Goal: Task Accomplishment & Management: Complete application form

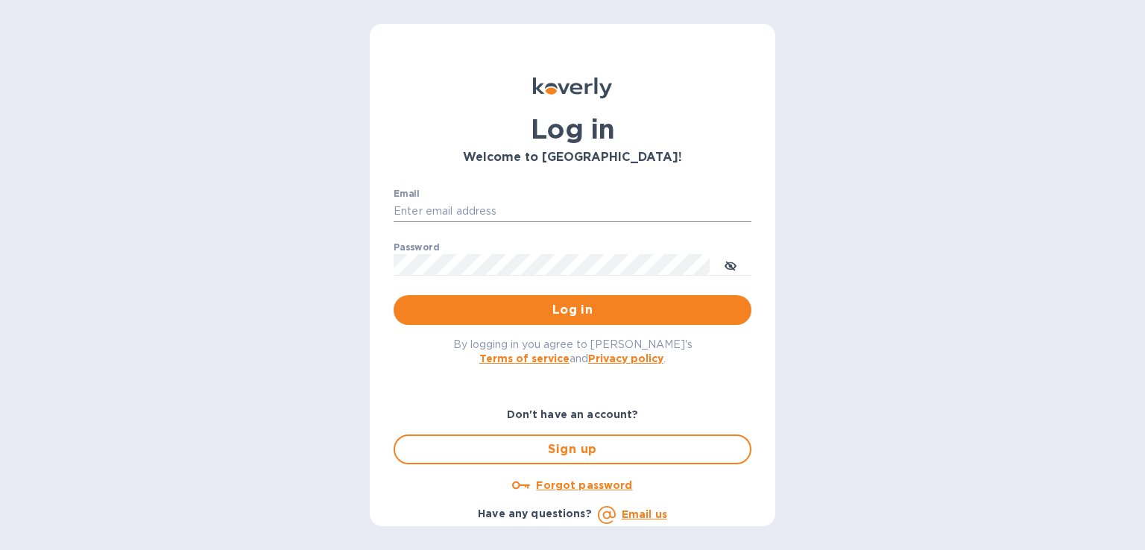
drag, startPoint x: 578, startPoint y: 170, endPoint x: 545, endPoint y: 212, distance: 53.1
click at [575, 171] on div "Log in Welcome to Koverly!" at bounding box center [573, 121] width 382 height 111
click at [511, 214] on input "Email" at bounding box center [573, 211] width 358 height 22
paste input "[PERSON_NAME][EMAIL_ADDRESS][DOMAIN_NAME]"
type input "[PERSON_NAME][EMAIL_ADDRESS][DOMAIN_NAME]"
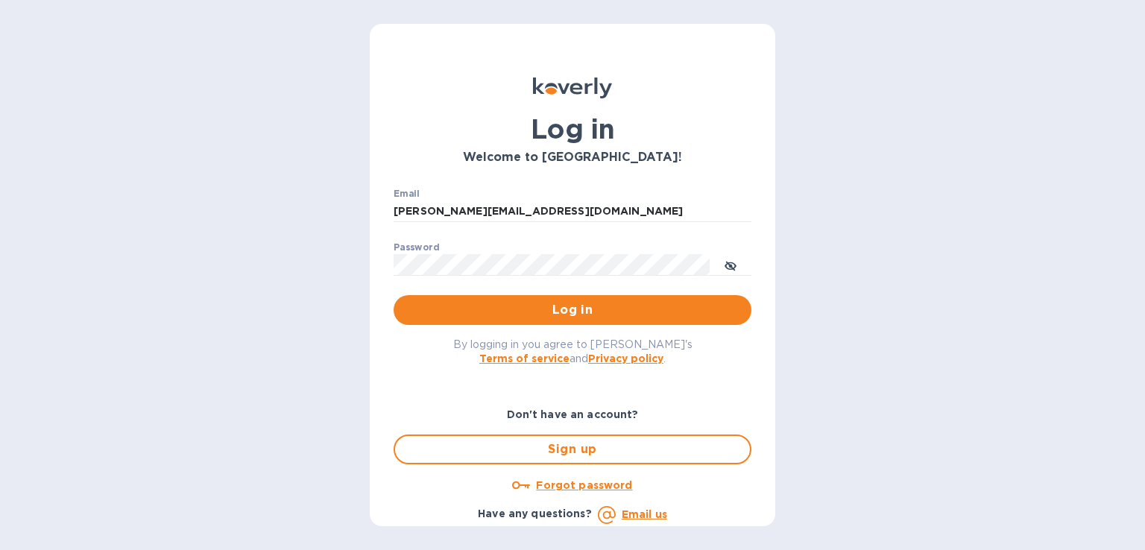
drag, startPoint x: 575, startPoint y: 182, endPoint x: 561, endPoint y: 243, distance: 62.7
click at [572, 188] on div "Email steve.oceansouth@gmail.com ​ Password ​ Log in" at bounding box center [573, 257] width 382 height 161
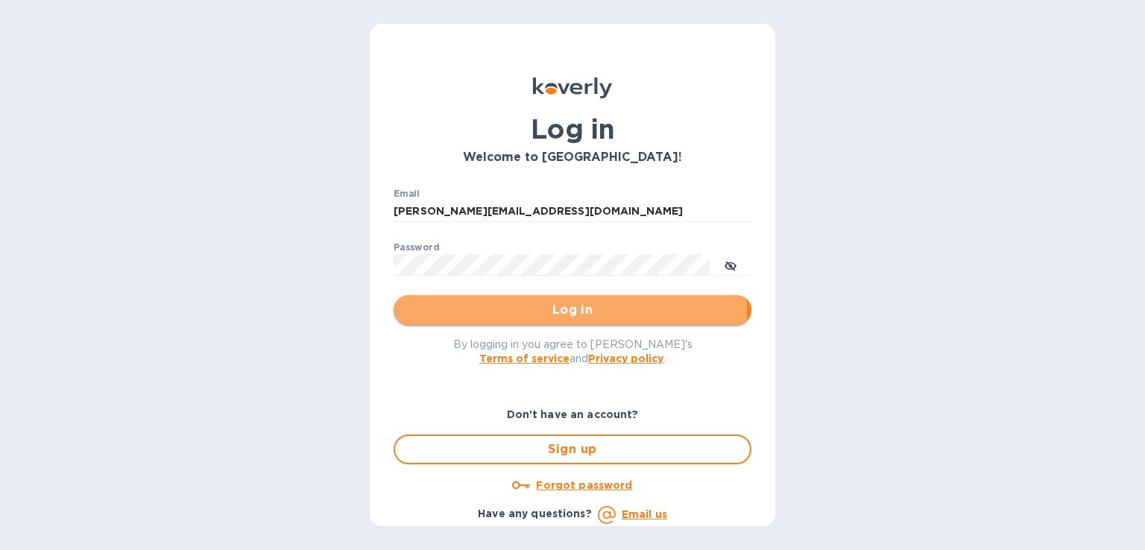
click at [555, 311] on span "Log in" at bounding box center [572, 310] width 334 height 18
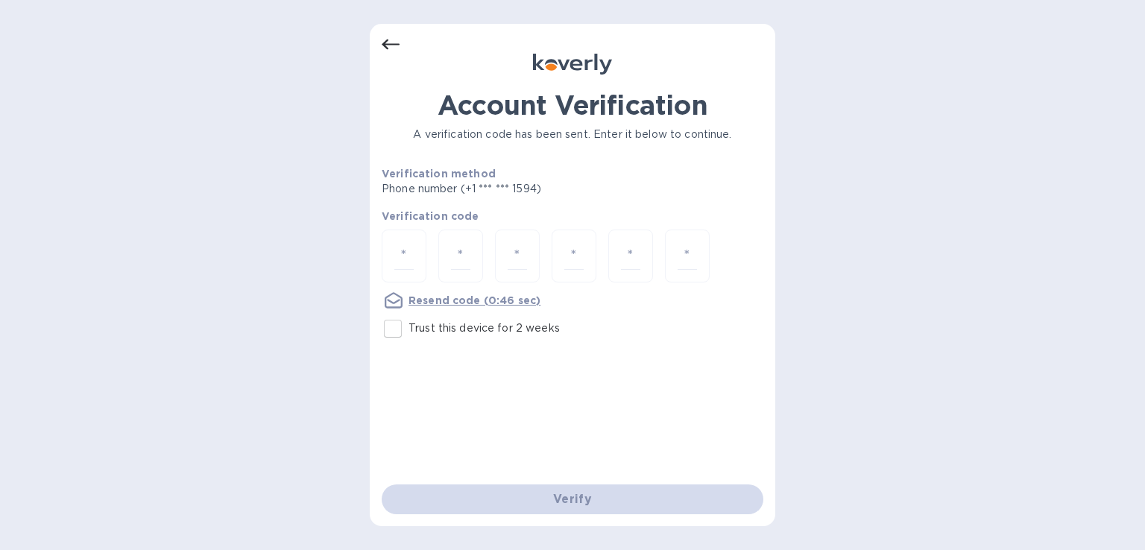
click at [399, 327] on input "Trust this device for 2 weeks" at bounding box center [392, 328] width 31 height 31
checkbox input "true"
click at [391, 256] on div at bounding box center [404, 256] width 45 height 53
type input "5"
type input "7"
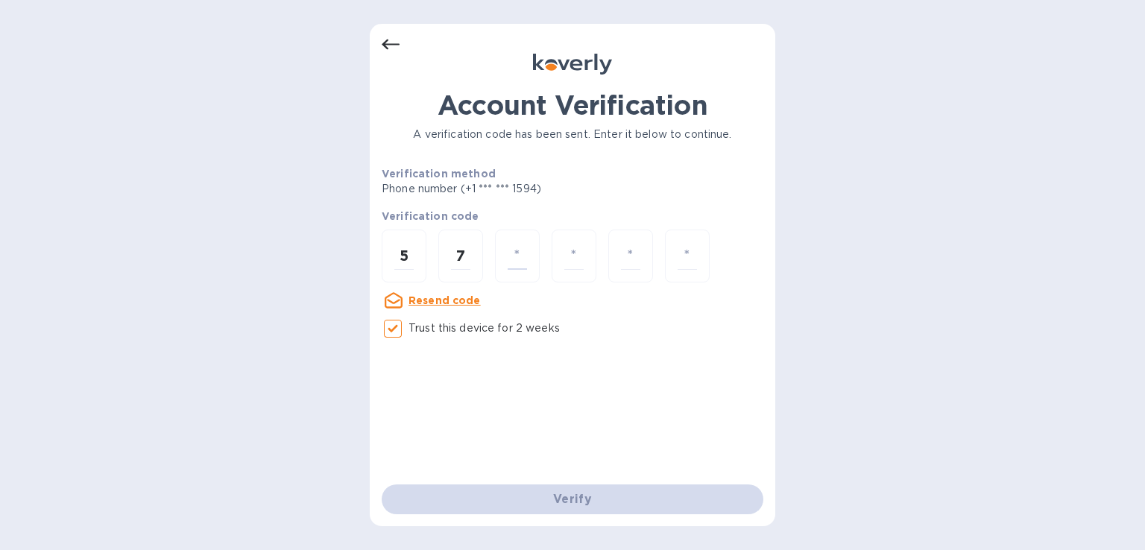
type input "3"
type input "2"
type input "5"
type input "7"
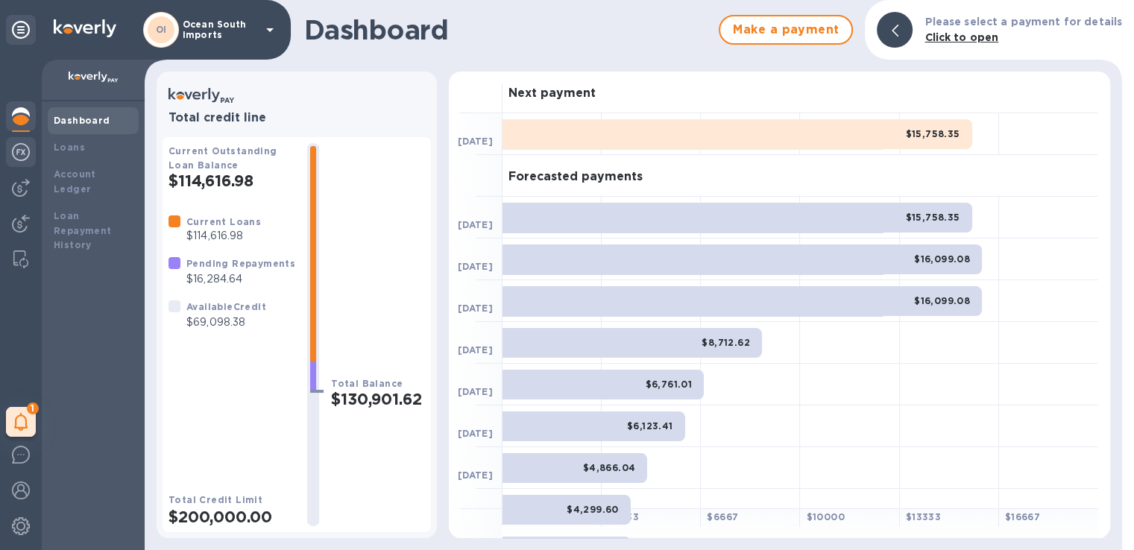
click at [22, 159] on img at bounding box center [21, 152] width 18 height 18
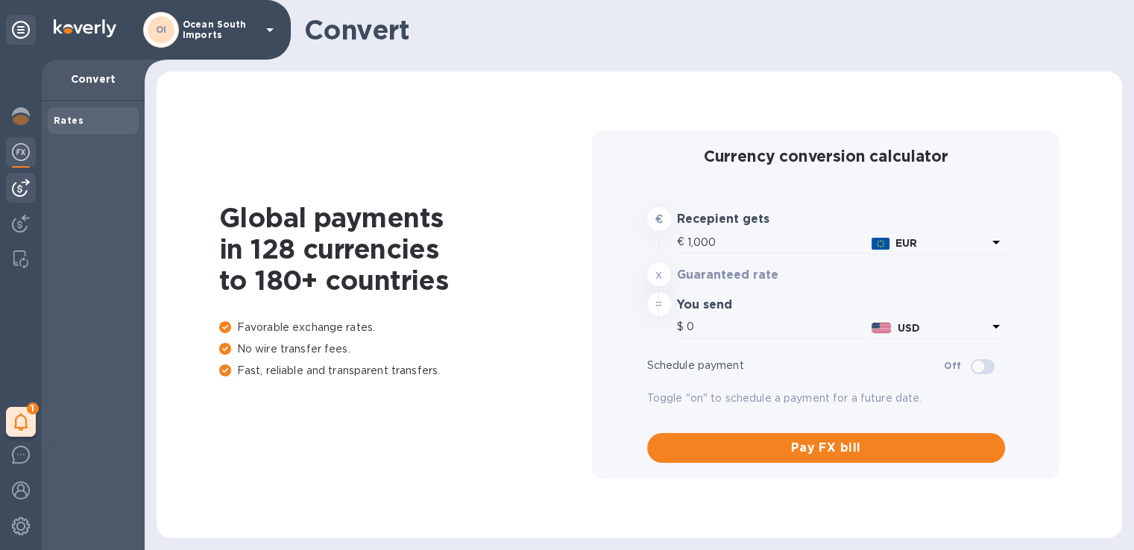
click at [24, 179] on img at bounding box center [21, 188] width 18 height 18
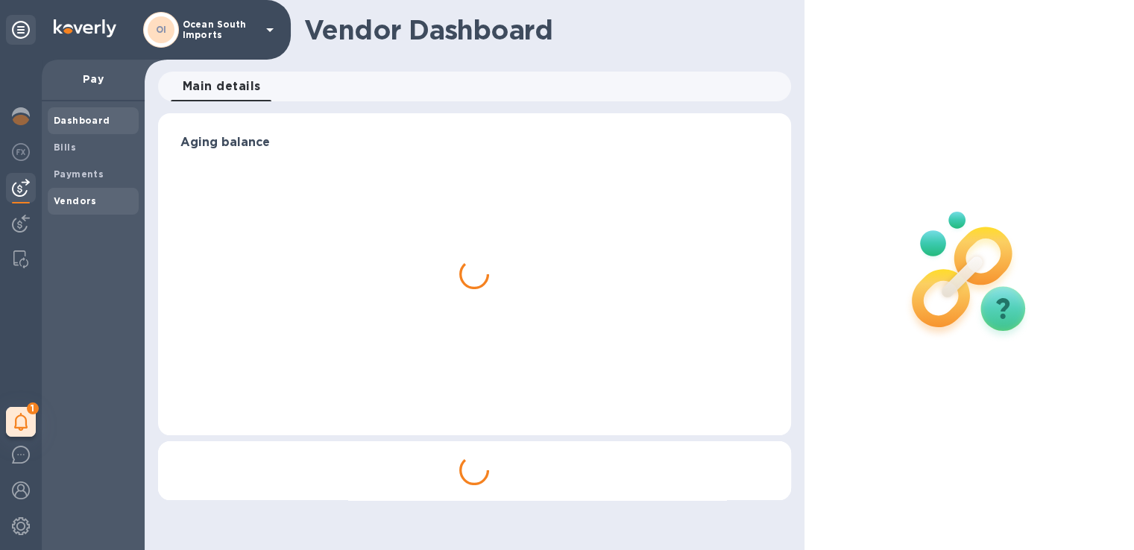
click at [104, 200] on span "Vendors" at bounding box center [93, 201] width 79 height 15
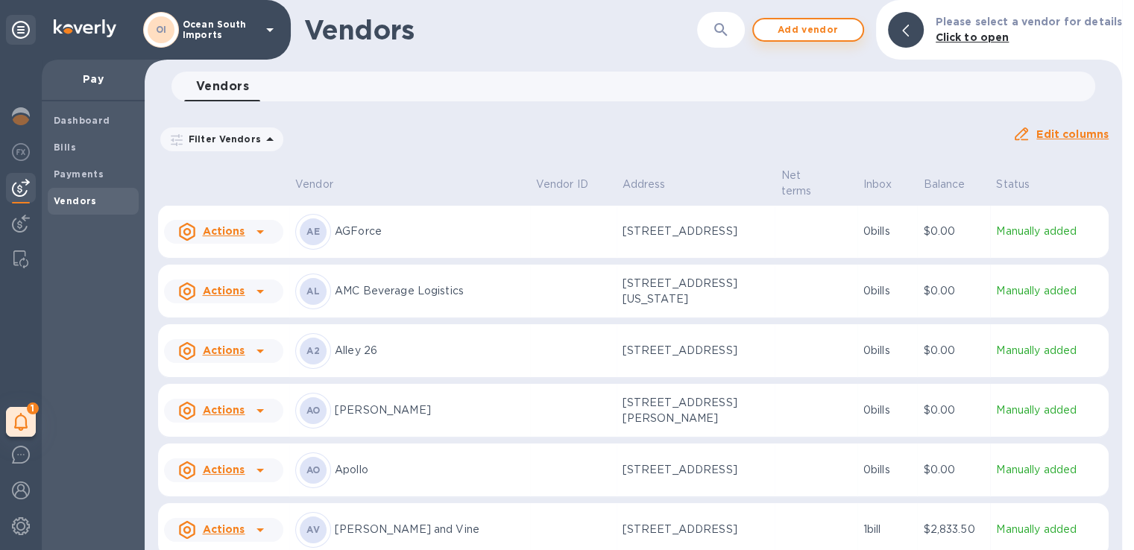
click at [824, 39] on button "Add vendor" at bounding box center [808, 30] width 112 height 24
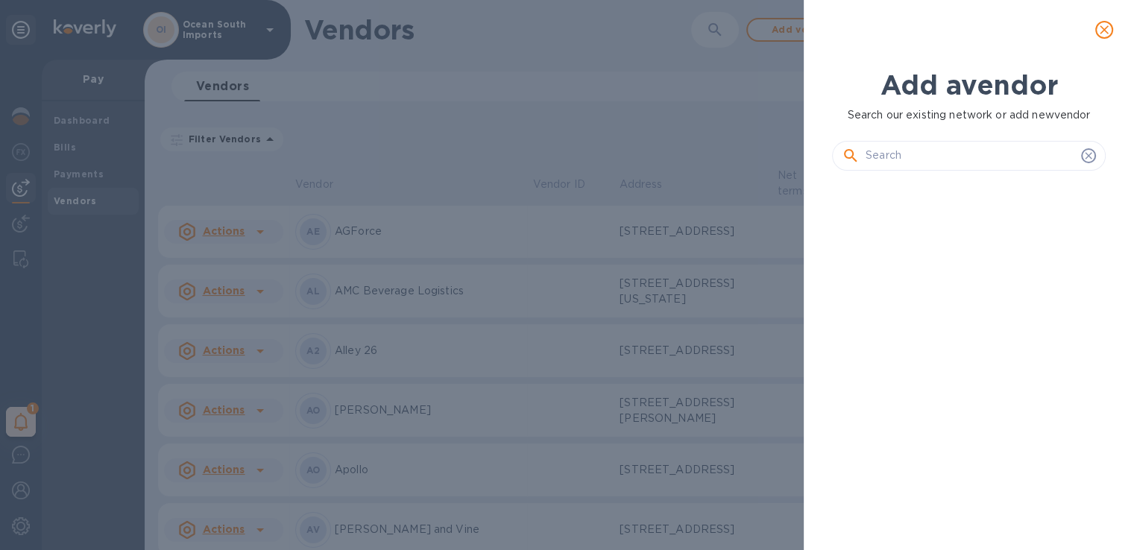
scroll to position [316, 279]
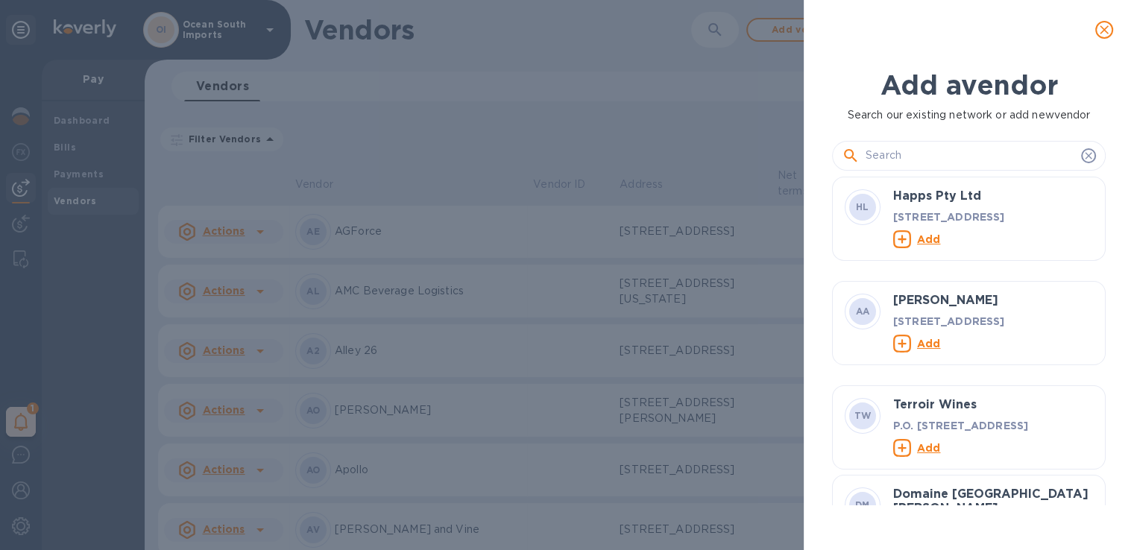
click at [996, 151] on input "text" at bounding box center [969, 156] width 209 height 22
paste input "[PERSON_NAME]"
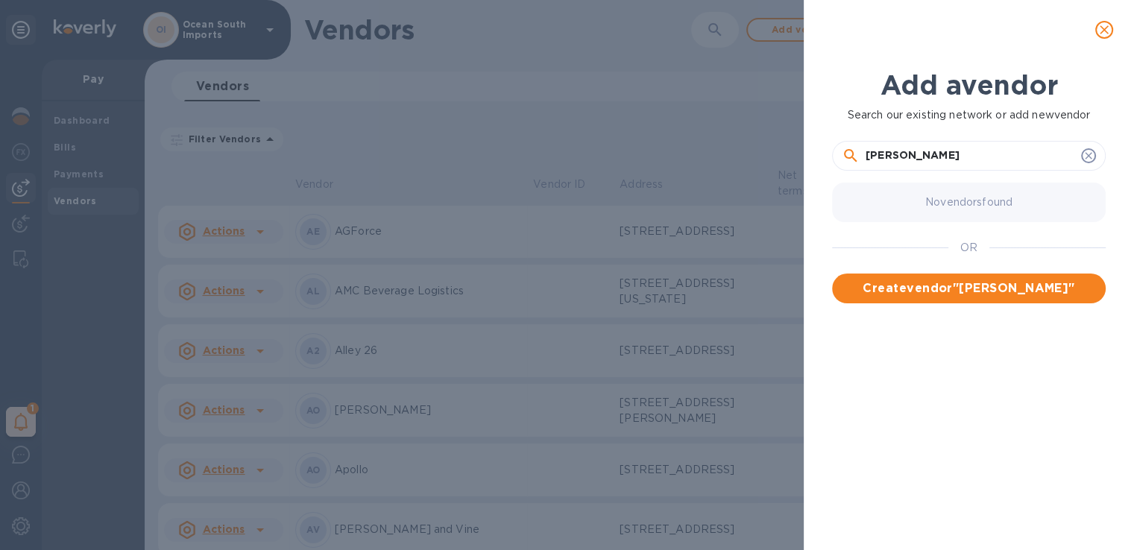
type input "[PERSON_NAME]"
click at [987, 300] on div "No vendors found OR Create vendor " Hermanos Hernaiz "" at bounding box center [974, 341] width 285 height 328
click at [986, 296] on span "Create vendor " Hermanos Hernaiz "" at bounding box center [969, 288] width 250 height 18
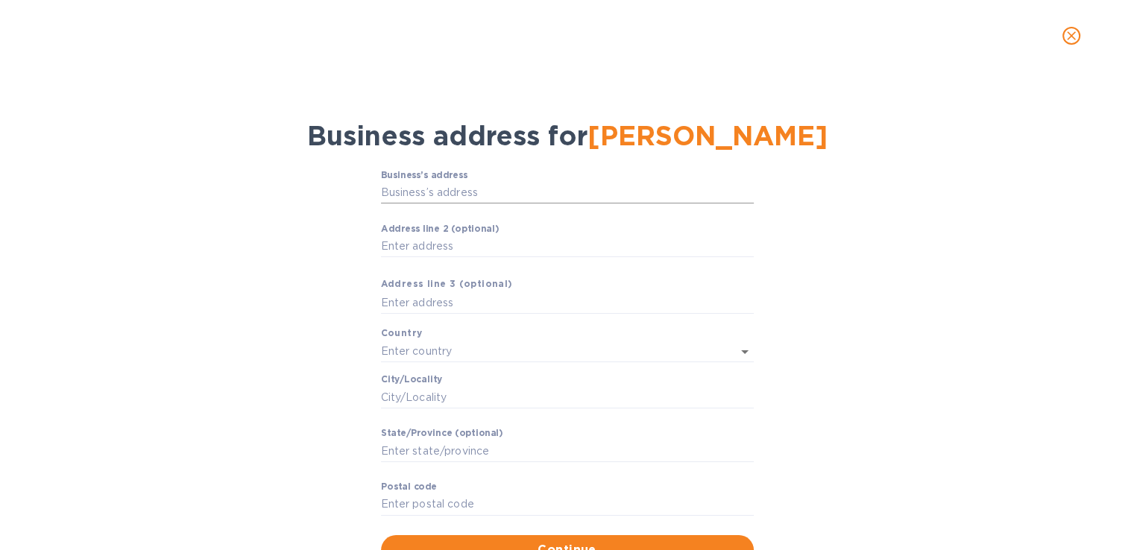
click at [477, 182] on input "Business’s аddress" at bounding box center [567, 193] width 373 height 22
paste input "text"
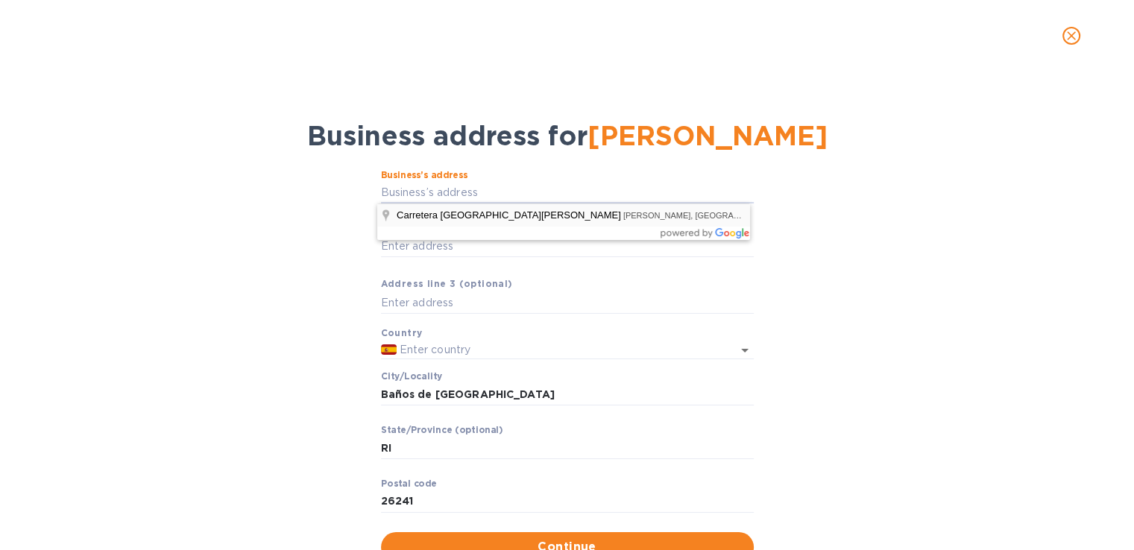
type input "RI [GEOGRAPHIC_DATA]"
type input "[GEOGRAPHIC_DATA]"
type input "Baños de [GEOGRAPHIC_DATA]"
type input "RI"
type input "26241"
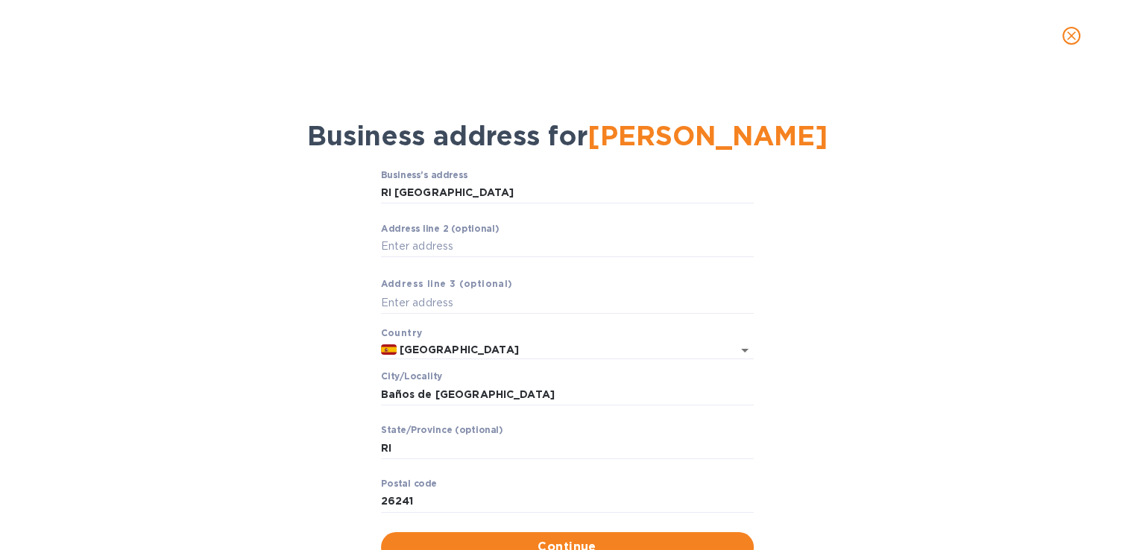
type input "Carretera [GEOGRAPHIC_DATA][PERSON_NAME]"
type input "26200"
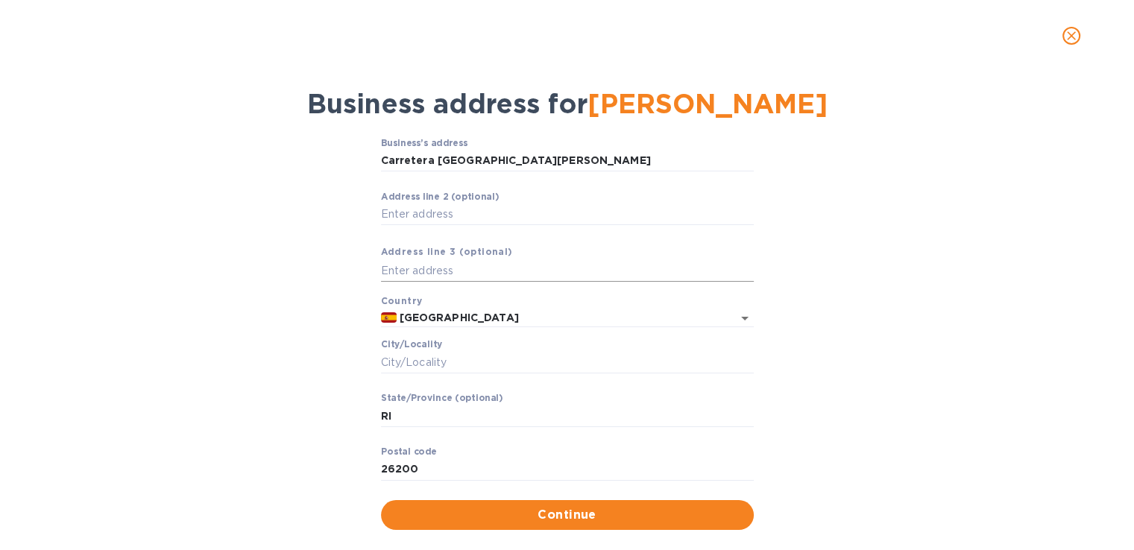
scroll to position [57, 0]
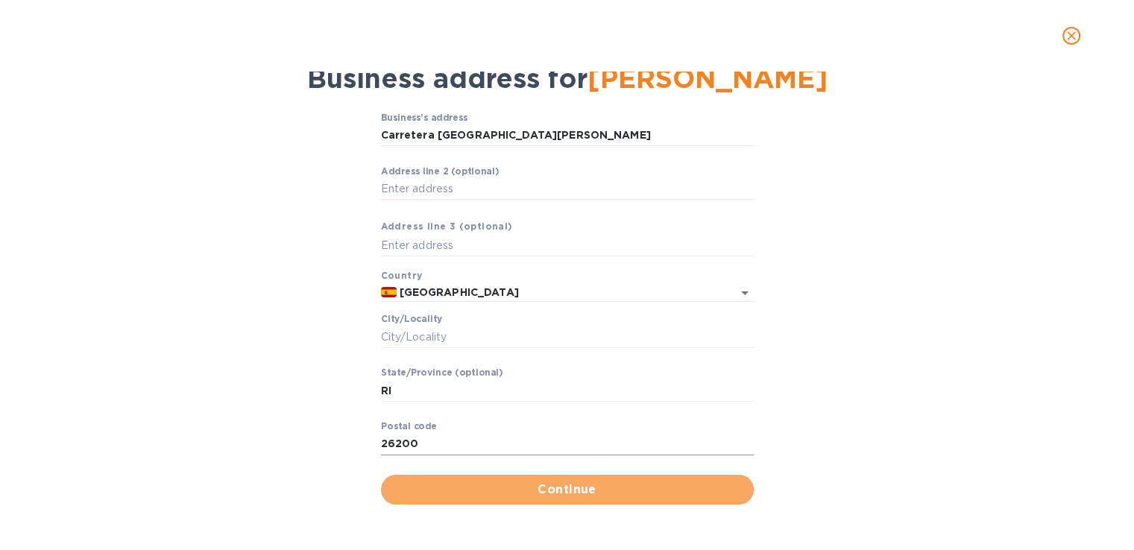
drag, startPoint x: 552, startPoint y: 484, endPoint x: 517, endPoint y: 441, distance: 55.1
click at [552, 484] on span "Continue" at bounding box center [567, 490] width 349 height 18
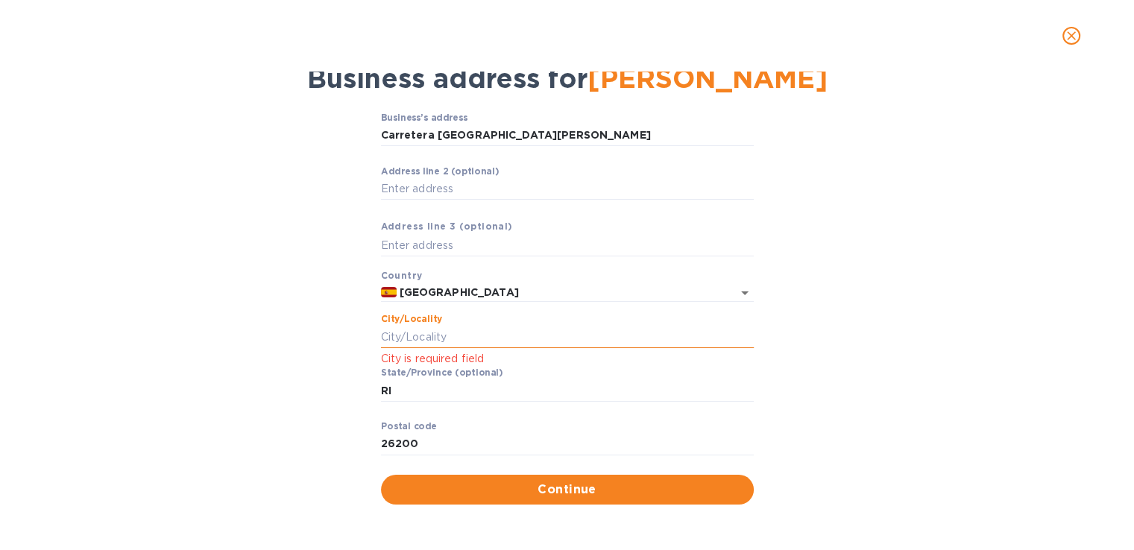
click at [469, 342] on input "Сity/Locаlity" at bounding box center [567, 337] width 373 height 22
drag, startPoint x: 469, startPoint y: 341, endPoint x: 444, endPoint y: 333, distance: 25.7
click at [426, 343] on input "Сity/Locаlity" at bounding box center [567, 337] width 373 height 22
type input "Rioja"
click at [534, 391] on input "RI" at bounding box center [567, 390] width 373 height 22
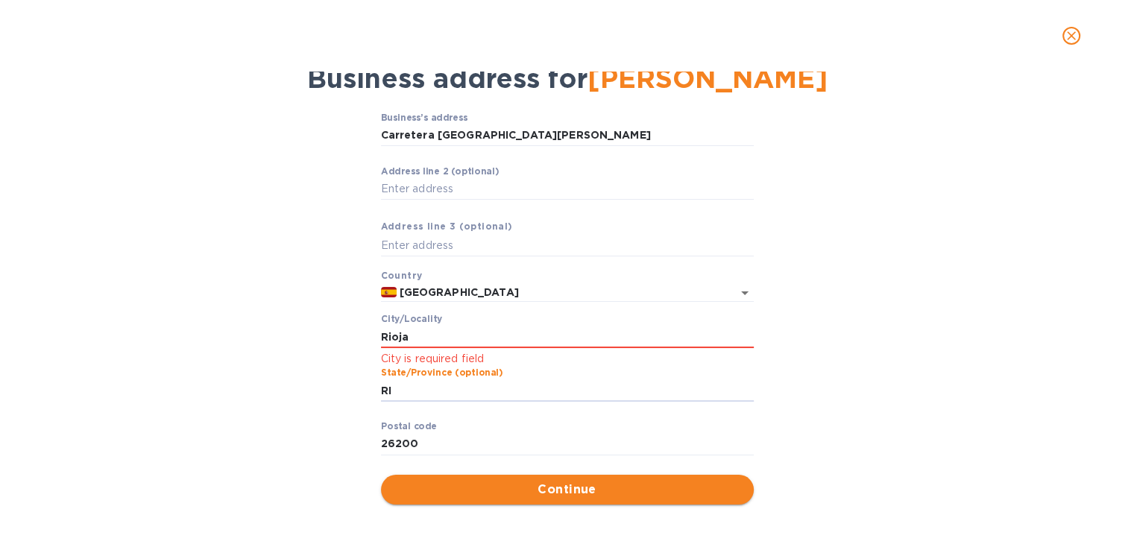
click at [523, 487] on span "Continue" at bounding box center [567, 490] width 349 height 18
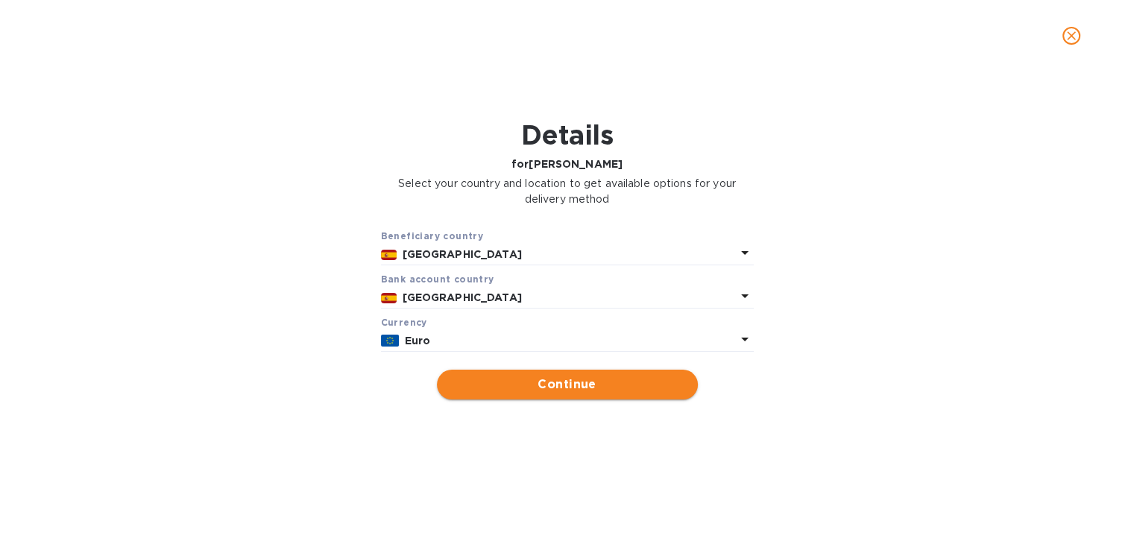
click at [557, 382] on span "Continue" at bounding box center [567, 385] width 237 height 18
type input "[PERSON_NAME]"
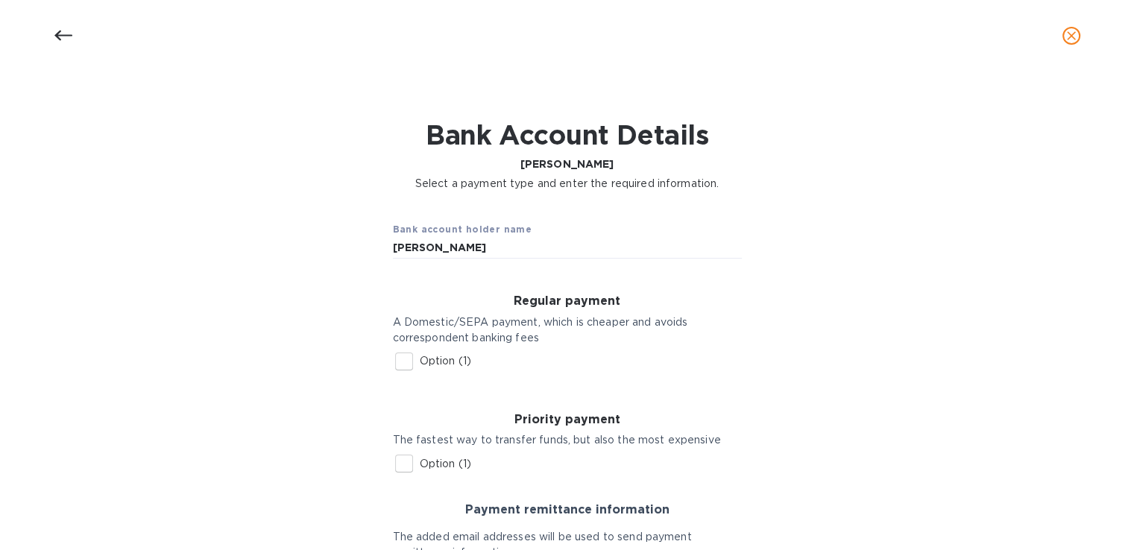
click at [394, 359] on input "Option (1)" at bounding box center [403, 361] width 31 height 31
checkbox input "true"
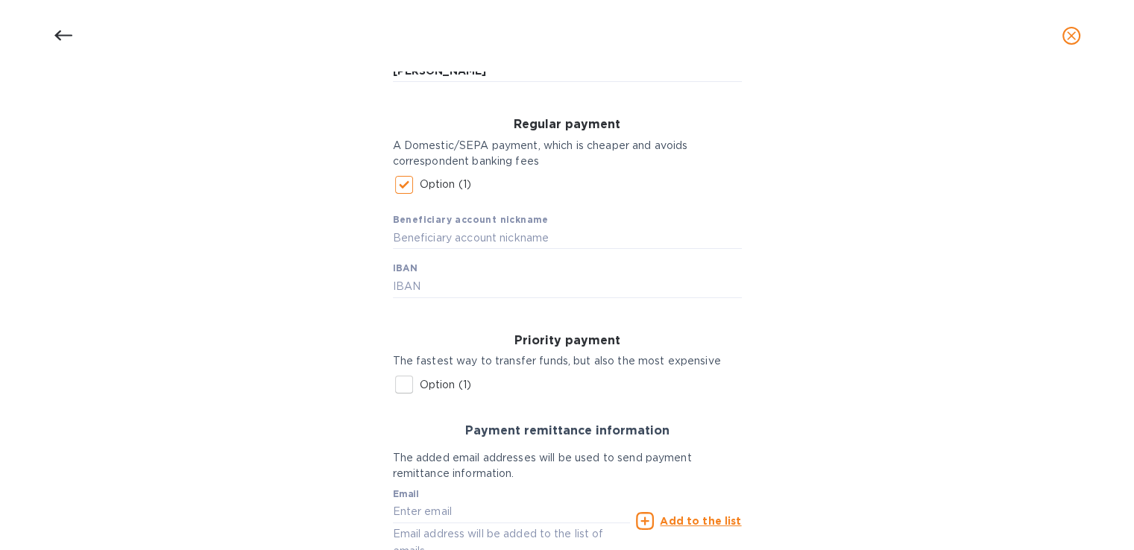
scroll to position [315, 0]
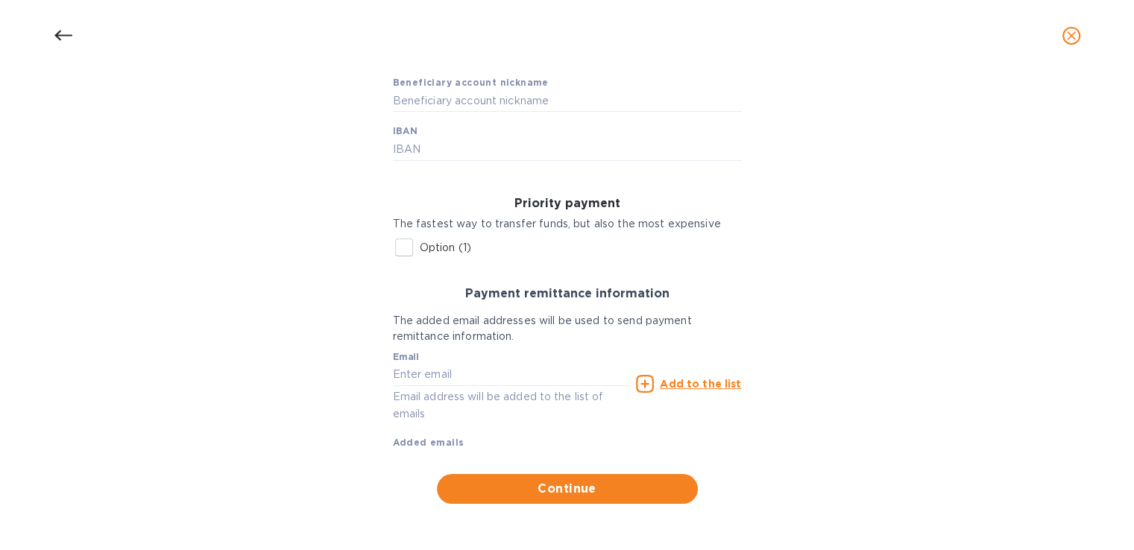
click at [533, 385] on div "Email Email address will be added to the list of emails" at bounding box center [512, 387] width 238 height 71
click at [519, 376] on input "text" at bounding box center [512, 375] width 238 height 22
type input "[PERSON_NAME][EMAIL_ADDRESS][DOMAIN_NAME]"
click at [554, 494] on span "Continue" at bounding box center [567, 489] width 237 height 18
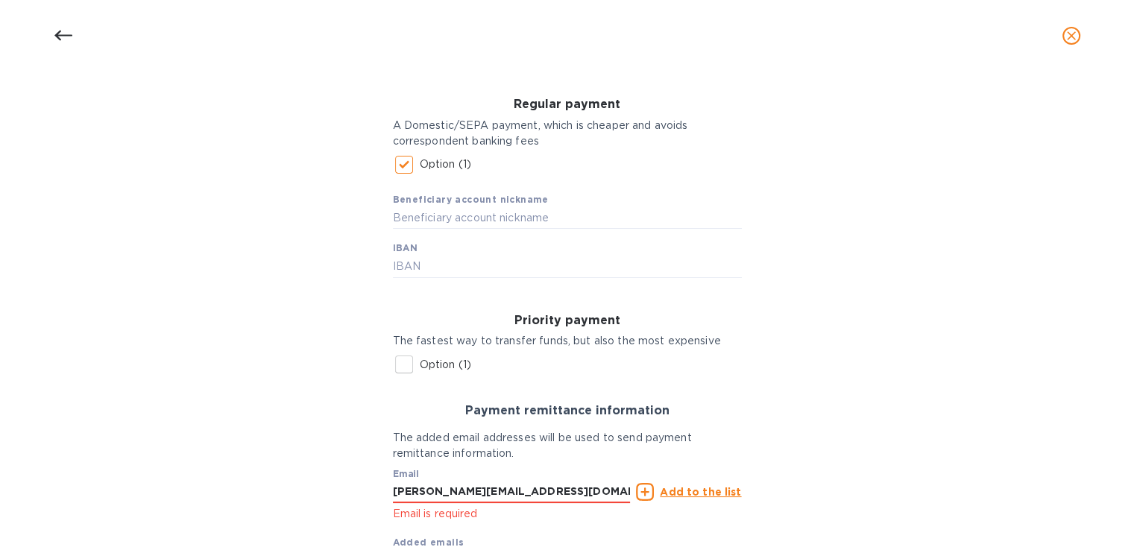
scroll to position [224, 0]
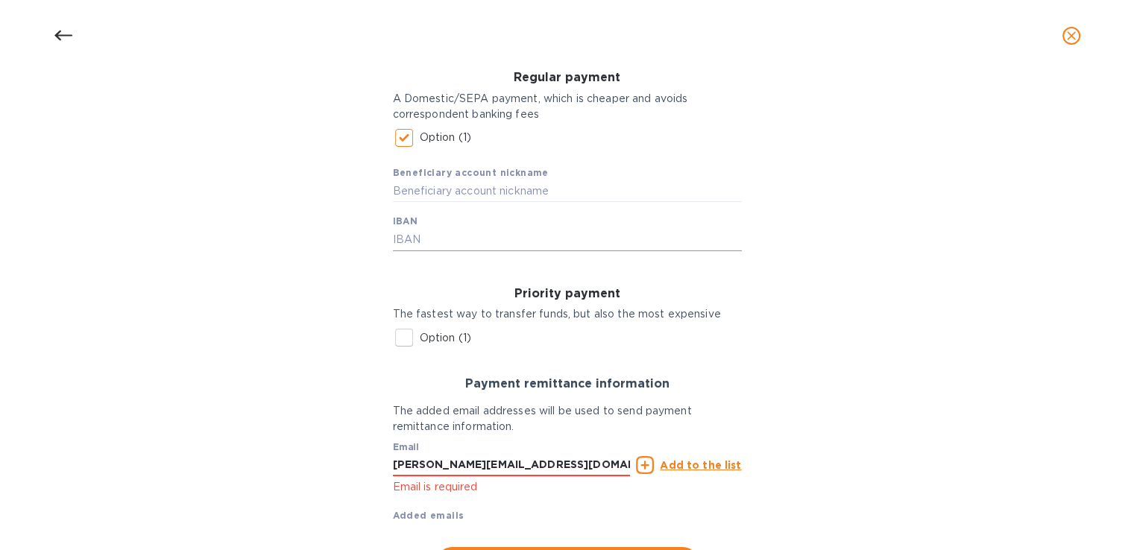
click at [425, 239] on input "text" at bounding box center [567, 240] width 349 height 22
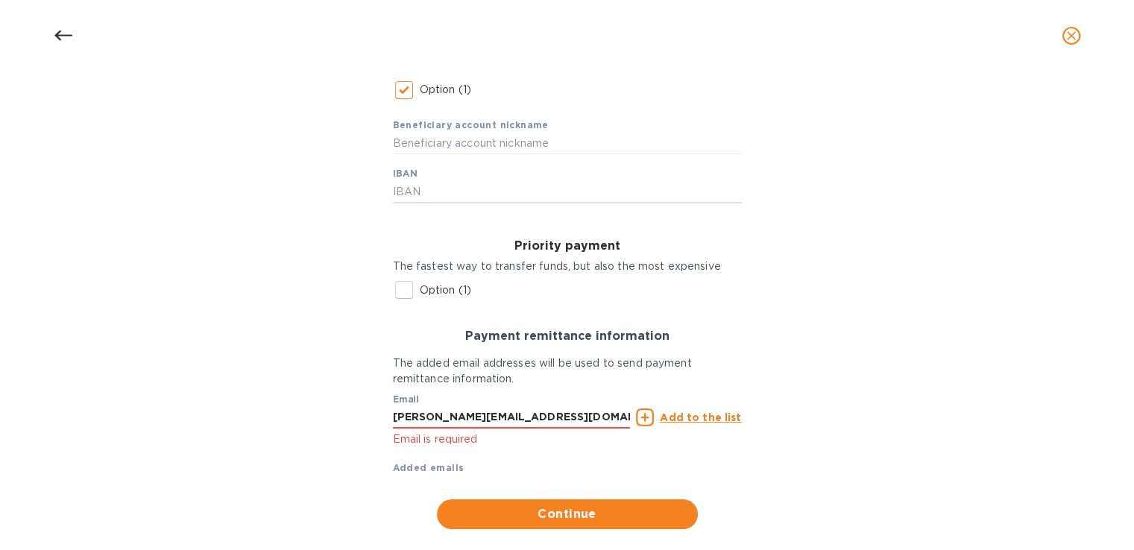
scroll to position [297, 0]
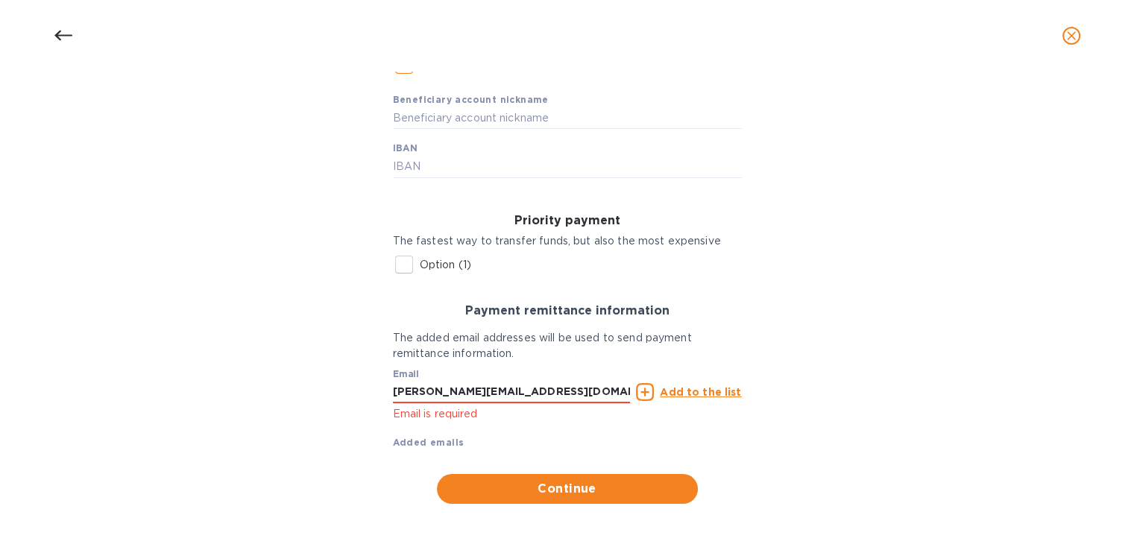
click at [699, 397] on p "Add to the list" at bounding box center [700, 392] width 81 height 15
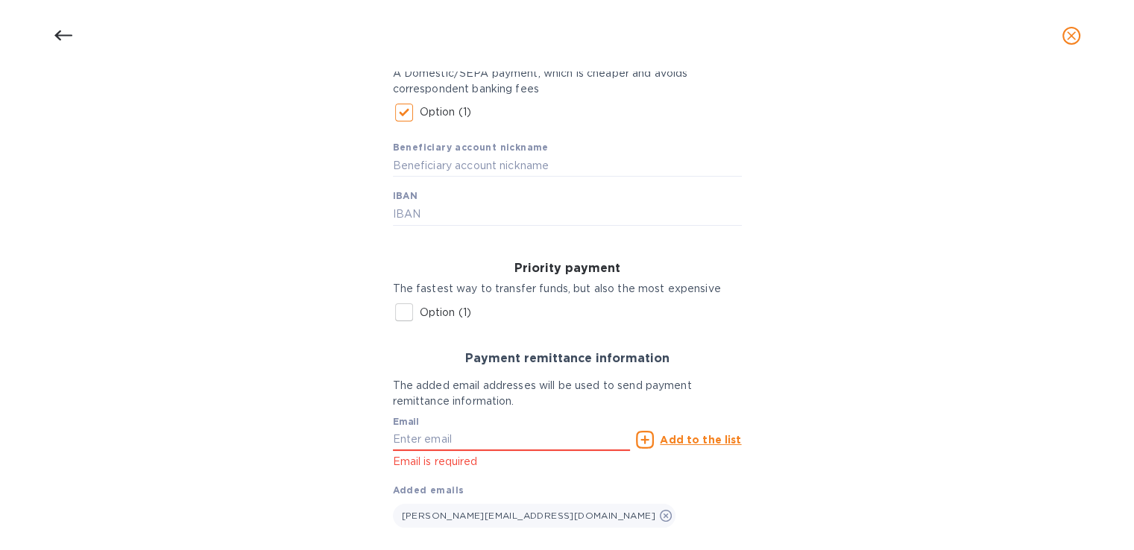
scroll to position [148, 0]
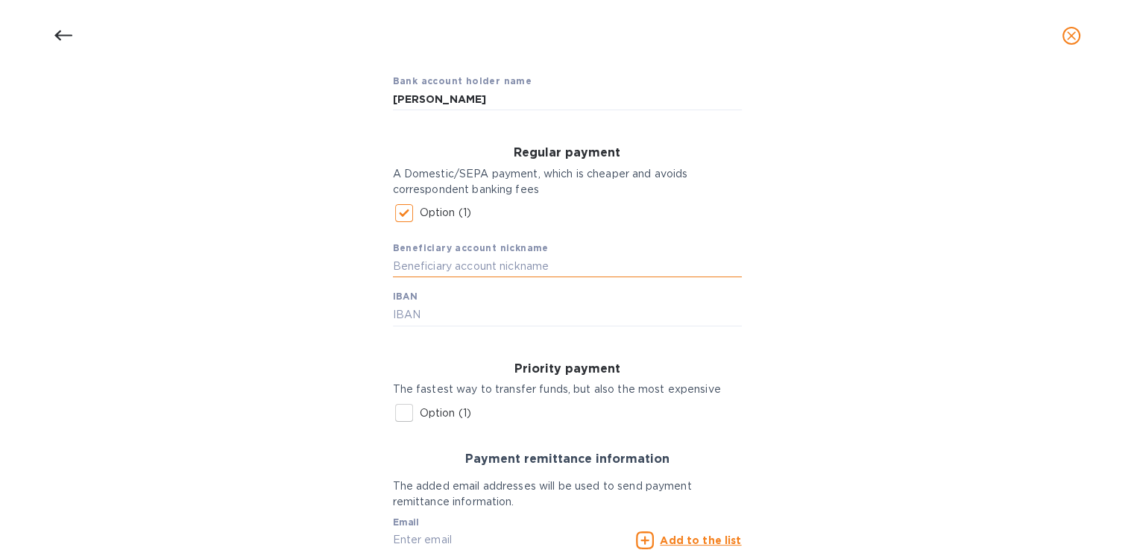
click at [494, 269] on input "text" at bounding box center [567, 267] width 349 height 22
drag, startPoint x: 485, startPoint y: 275, endPoint x: 426, endPoint y: 265, distance: 59.7
click at [426, 265] on input "text" at bounding box center [567, 267] width 349 height 22
drag, startPoint x: 462, startPoint y: 103, endPoint x: 316, endPoint y: 117, distance: 146.8
click at [316, 117] on div "Bank account holder name [PERSON_NAME] Regular payment A Domestic/SEPA payment,…" at bounding box center [566, 371] width 1095 height 639
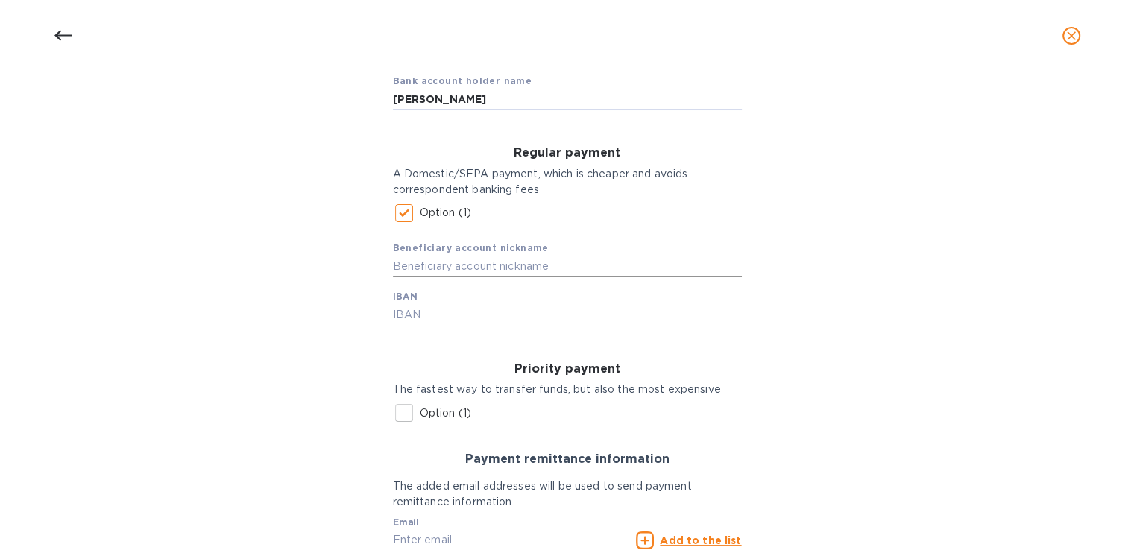
click at [498, 259] on input "text" at bounding box center [567, 267] width 349 height 22
paste input "[PERSON_NAME]"
type input "[PERSON_NAME]"
click at [458, 314] on input "text" at bounding box center [567, 315] width 349 height 22
paste input "[FINANCIAL_ID]"
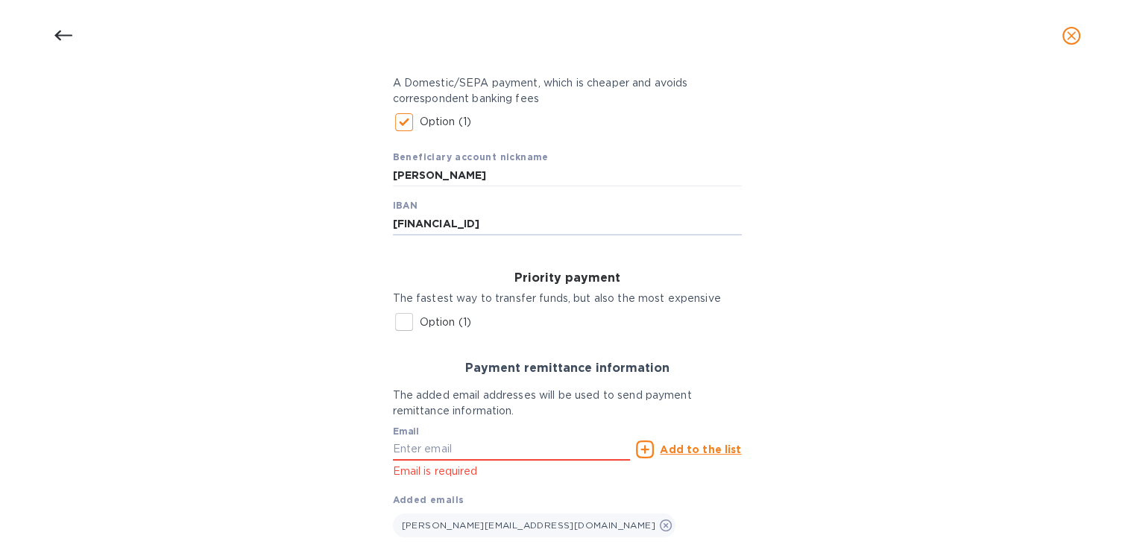
scroll to position [327, 0]
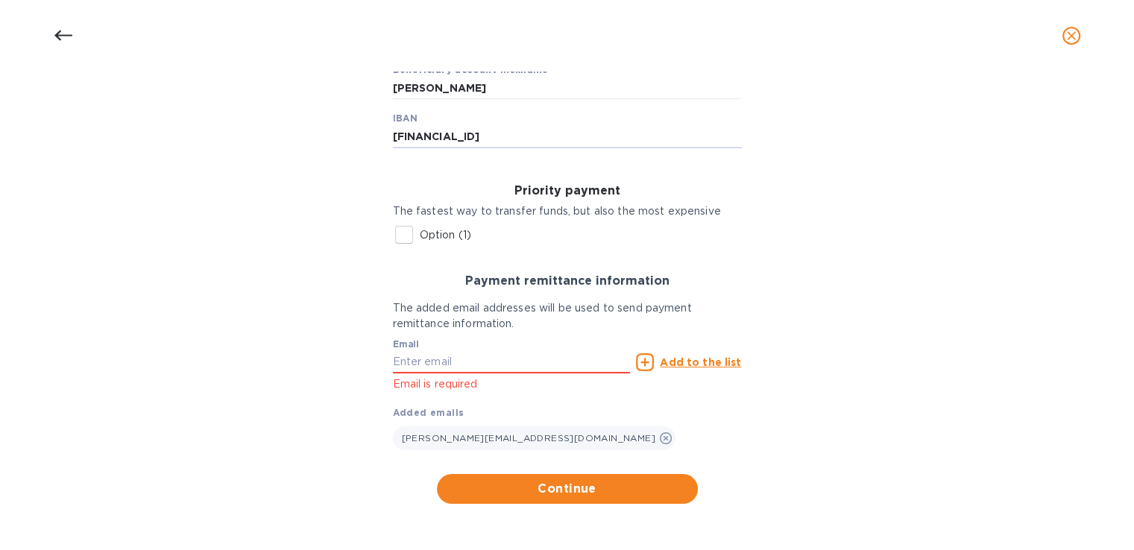
type input "[FINANCIAL_ID]"
click at [590, 504] on div "Bank account holder name [PERSON_NAME] Regular payment A Domestic/SEPA payment,…" at bounding box center [566, 193] width 1095 height 639
click at [582, 494] on span "Continue" at bounding box center [567, 489] width 237 height 18
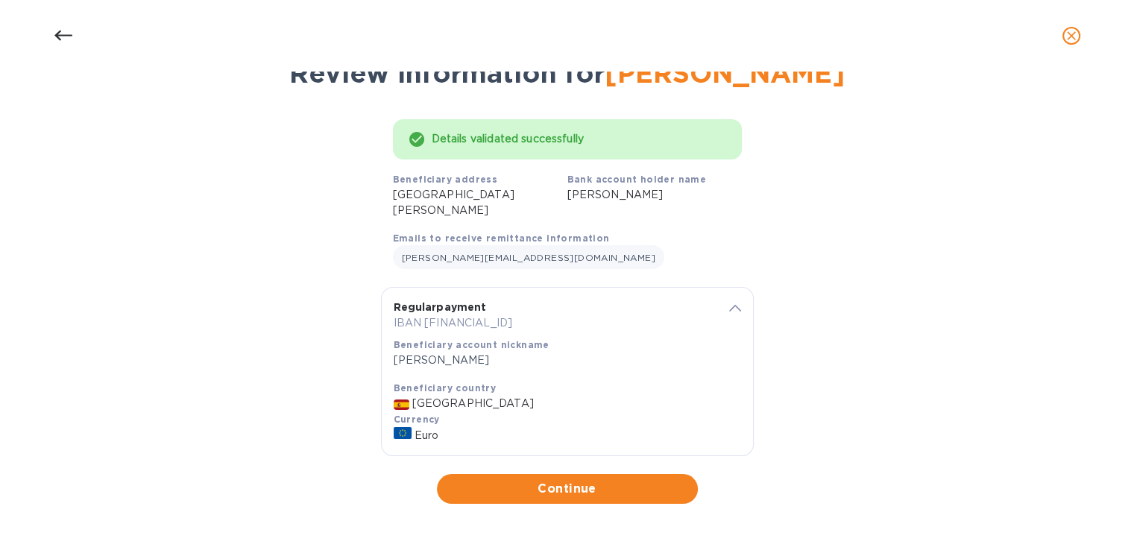
scroll to position [65, 0]
click at [601, 481] on span "Continue" at bounding box center [567, 489] width 237 height 18
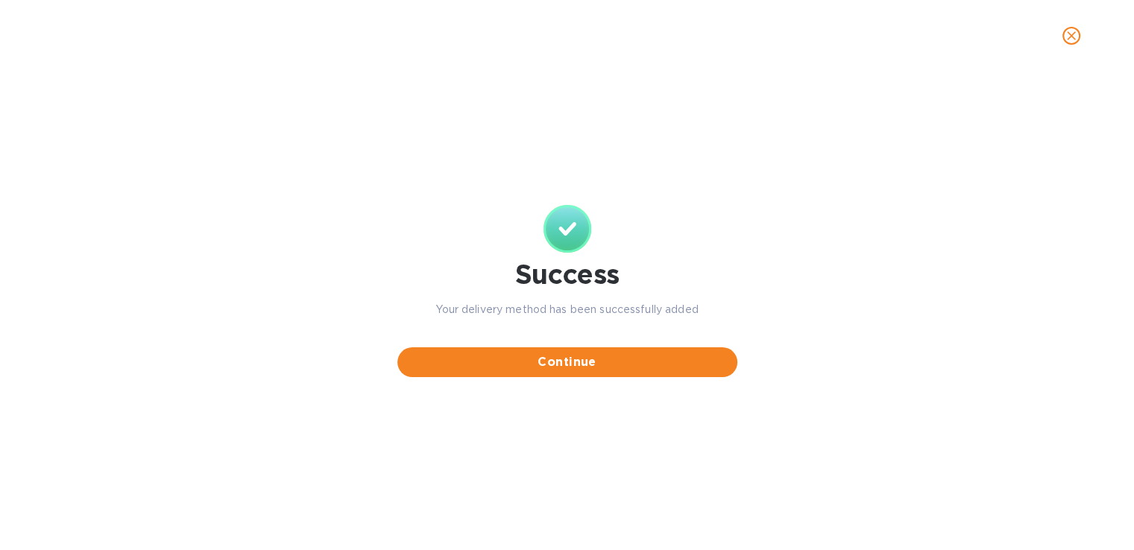
scroll to position [0, 0]
click at [596, 364] on span "Continue" at bounding box center [567, 362] width 316 height 18
